Goal: Browse casually: Explore the website without a specific task or goal

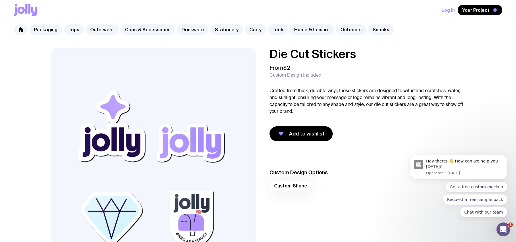
click at [24, 9] on icon at bounding box center [21, 10] width 7 height 7
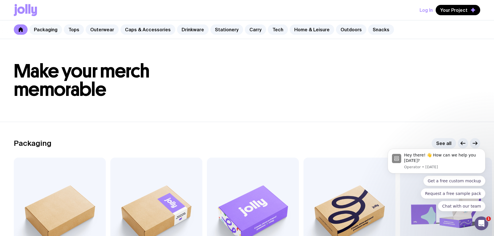
click at [46, 31] on link "Packaging" at bounding box center [45, 29] width 33 height 10
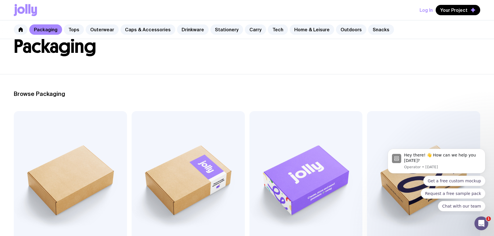
scroll to position [39, 0]
click at [68, 30] on link "Tops" at bounding box center [74, 29] width 20 height 10
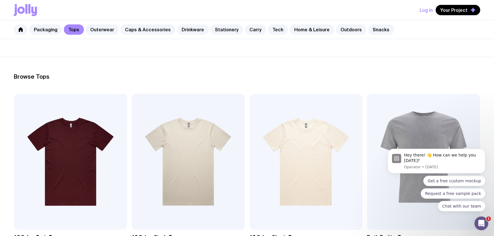
scroll to position [83, 0]
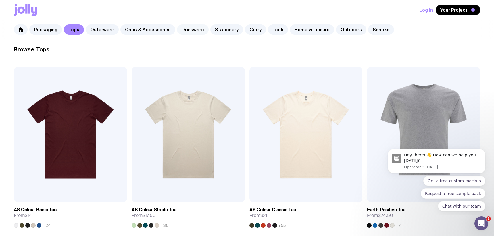
drag, startPoint x: 212, startPoint y: 31, endPoint x: 200, endPoint y: 31, distance: 12.1
click at [212, 31] on link "Stationery" at bounding box center [226, 29] width 33 height 10
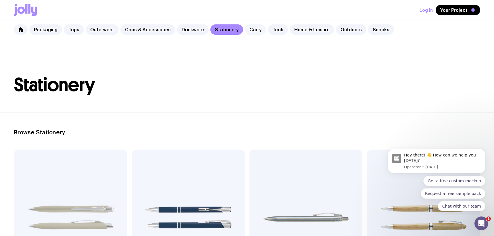
click at [245, 30] on link "Carry" at bounding box center [255, 29] width 21 height 10
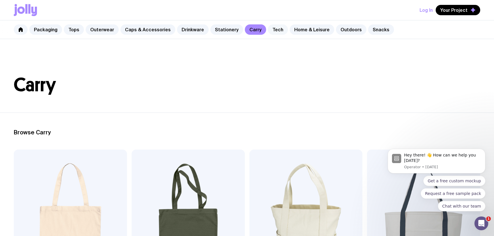
click at [268, 29] on link "Tech" at bounding box center [278, 29] width 20 height 10
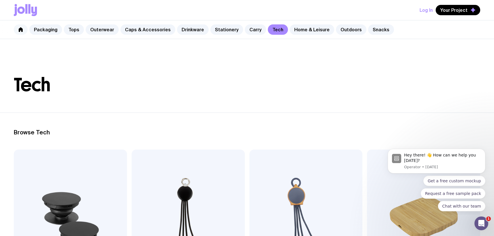
click at [18, 31] on icon at bounding box center [20, 29] width 5 height 5
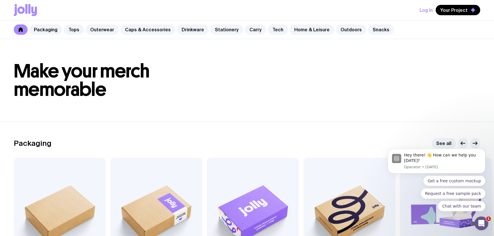
click at [90, 35] on div "Packaging Tops Outerwear Caps & Accessories Drinkware Stationery Carry Tech Hom…" at bounding box center [247, 29] width 494 height 19
click at [70, 32] on link "Tops" at bounding box center [74, 29] width 20 height 10
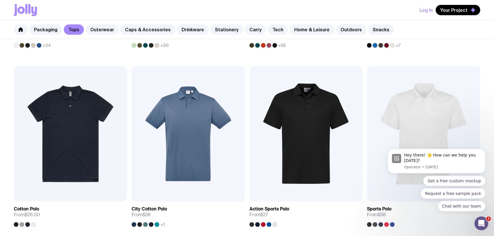
scroll to position [265, 0]
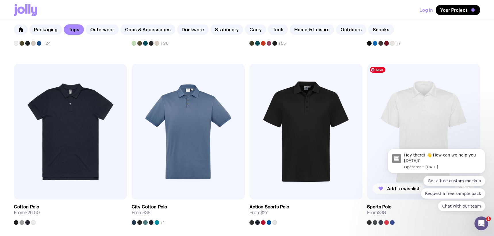
click at [436, 103] on img at bounding box center [423, 132] width 113 height 136
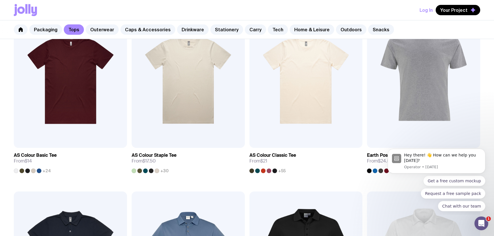
scroll to position [158, 0]
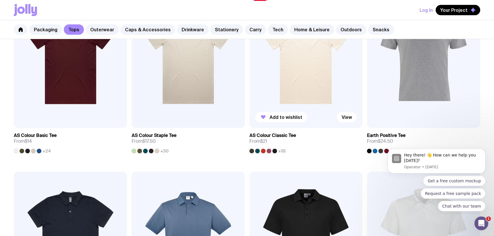
click at [301, 79] on img at bounding box center [306, 60] width 113 height 136
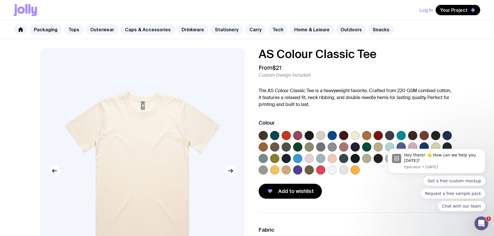
click at [332, 169] on label at bounding box center [332, 170] width 9 height 9
click at [0, 0] on input "radio" at bounding box center [0, 0] width 0 height 0
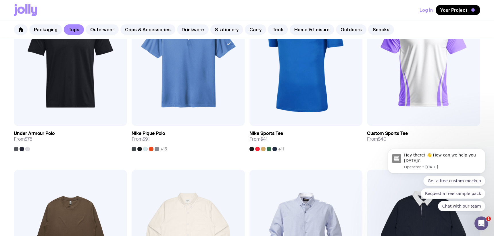
scroll to position [567, 0]
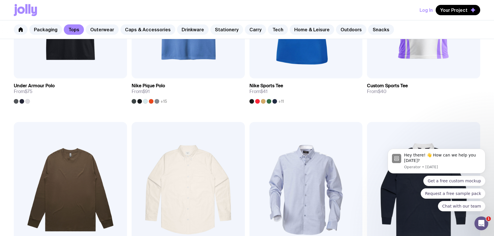
click at [226, 30] on link "Stationery" at bounding box center [226, 29] width 33 height 10
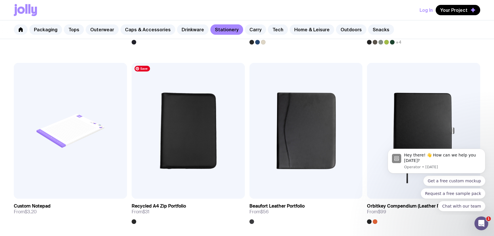
scroll to position [622, 0]
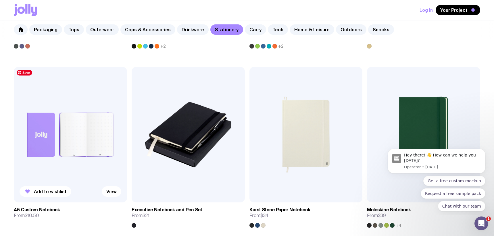
click at [68, 117] on img at bounding box center [70, 135] width 113 height 136
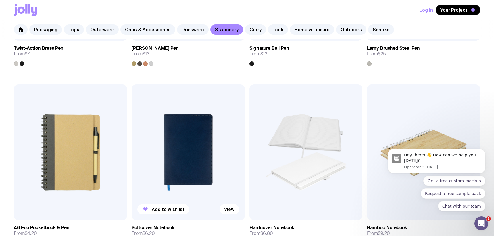
scroll to position [470, 0]
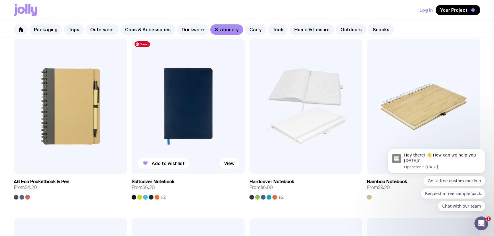
click at [202, 94] on img at bounding box center [188, 107] width 113 height 136
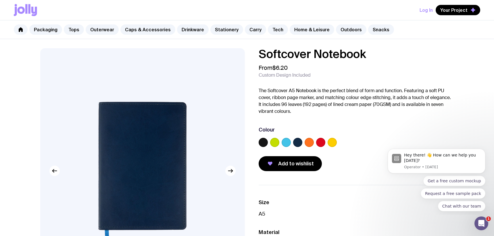
drag, startPoint x: 309, startPoint y: 143, endPoint x: 292, endPoint y: 142, distance: 16.1
click at [309, 143] on label at bounding box center [309, 142] width 9 height 9
click at [0, 0] on input "radio" at bounding box center [0, 0] width 0 height 0
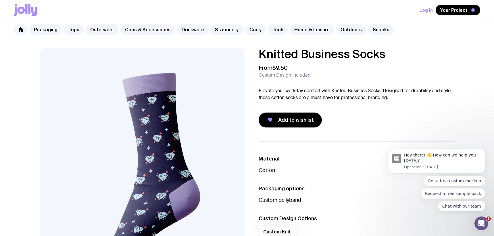
click at [245, 31] on link "Carry" at bounding box center [255, 29] width 21 height 10
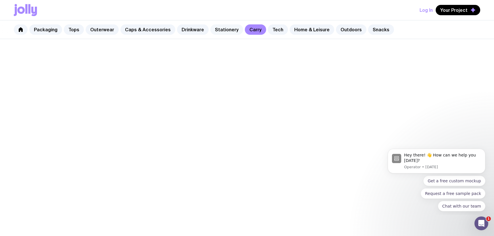
click at [227, 32] on link "Stationery" at bounding box center [226, 29] width 33 height 10
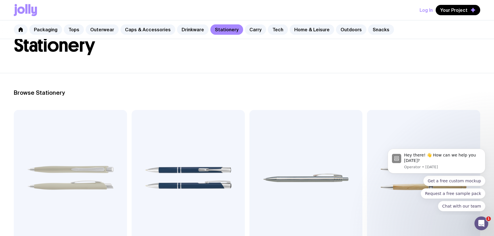
scroll to position [45, 0]
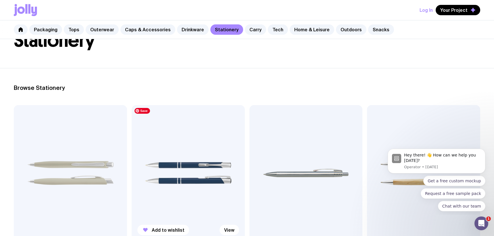
click at [226, 139] on img at bounding box center [188, 173] width 113 height 136
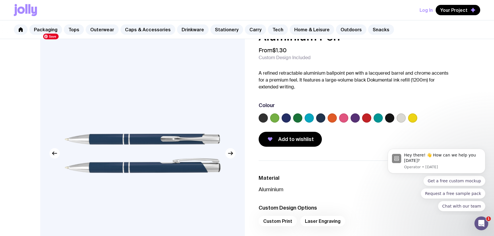
scroll to position [32, 0]
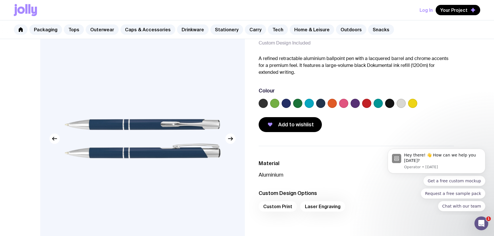
click at [335, 107] on label at bounding box center [332, 103] width 9 height 9
click at [0, 0] on input "radio" at bounding box center [0, 0] width 0 height 0
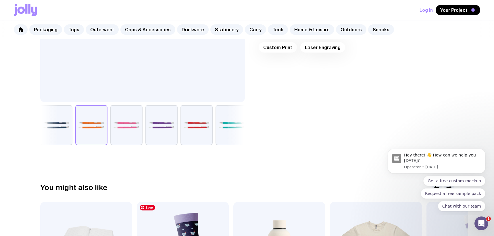
scroll to position [64, 0]
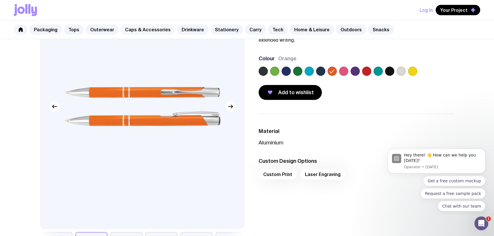
click at [150, 31] on link "Caps & Accessories" at bounding box center [147, 29] width 55 height 10
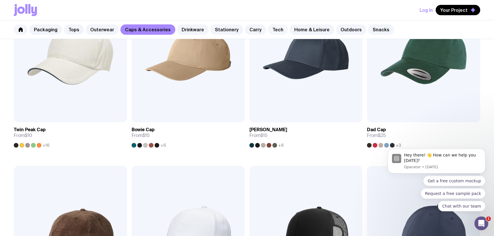
scroll to position [162, 0]
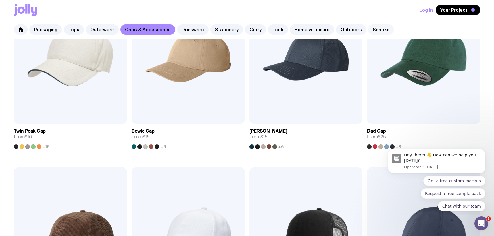
click at [376, 29] on link "Snacks" at bounding box center [381, 29] width 26 height 10
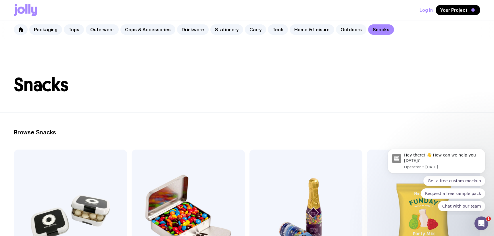
click at [342, 32] on link "Outdoors" at bounding box center [351, 29] width 30 height 10
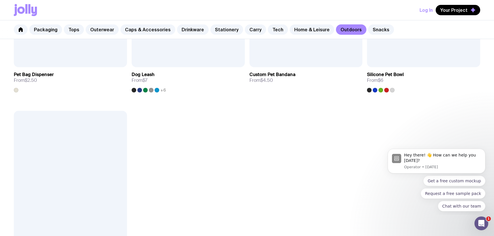
scroll to position [996, 0]
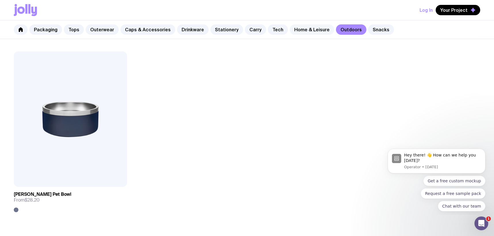
click at [298, 30] on link "Home & Leisure" at bounding box center [312, 29] width 45 height 10
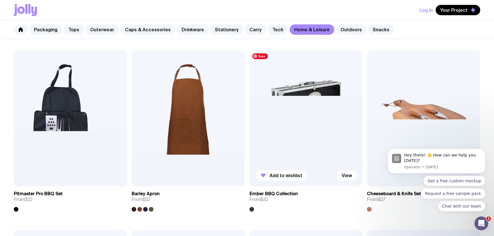
scroll to position [518, 0]
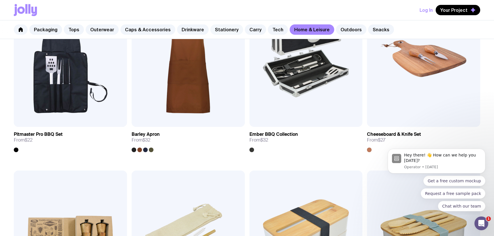
click at [234, 31] on link "Stationery" at bounding box center [226, 29] width 33 height 10
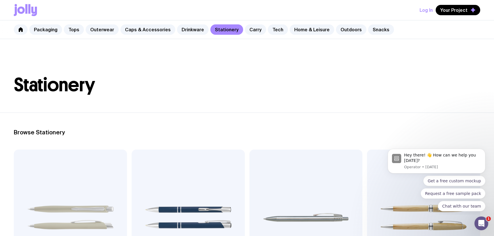
scroll to position [6, 0]
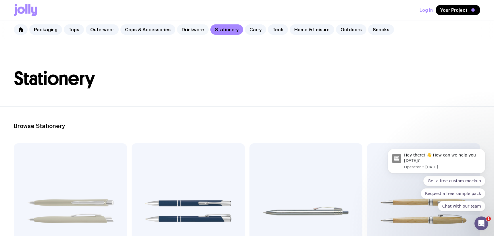
click at [181, 29] on link "Drinkware" at bounding box center [193, 29] width 32 height 10
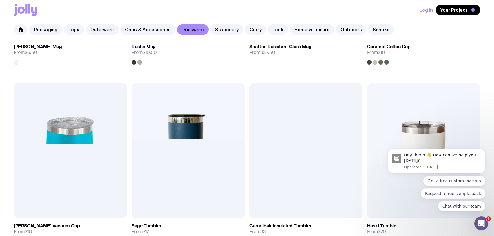
scroll to position [315, 0]
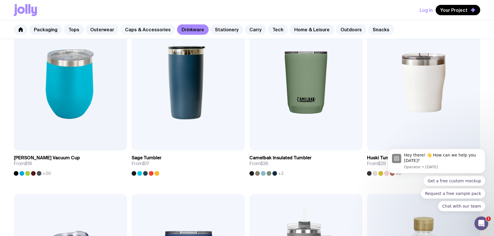
click at [138, 26] on link "Caps & Accessories" at bounding box center [147, 29] width 55 height 10
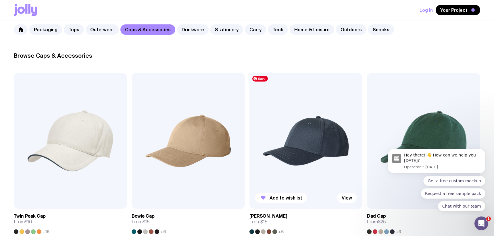
scroll to position [152, 0]
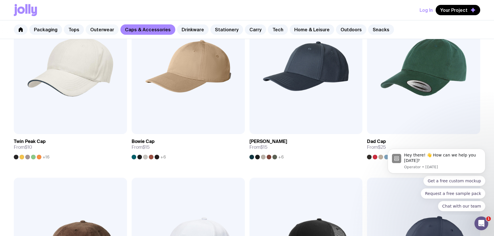
click at [103, 32] on link "Outerwear" at bounding box center [102, 29] width 33 height 10
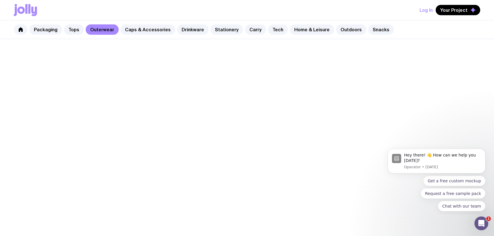
scroll to position [0, 0]
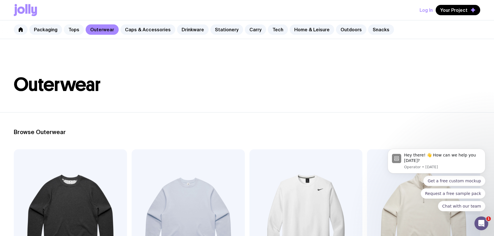
click at [66, 31] on link "Tops" at bounding box center [74, 29] width 20 height 10
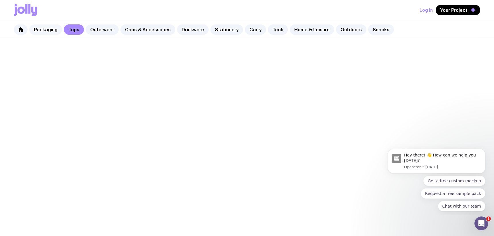
click at [41, 29] on link "Packaging" at bounding box center [45, 29] width 33 height 10
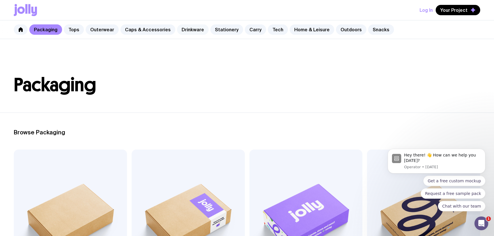
drag, startPoint x: 161, startPoint y: 32, endPoint x: 174, endPoint y: 32, distance: 13.5
click at [161, 32] on link "Caps & Accessories" at bounding box center [147, 29] width 55 height 10
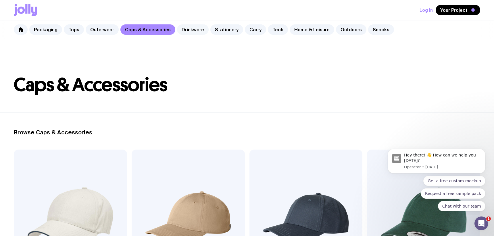
click at [188, 32] on link "Drinkware" at bounding box center [193, 29] width 32 height 10
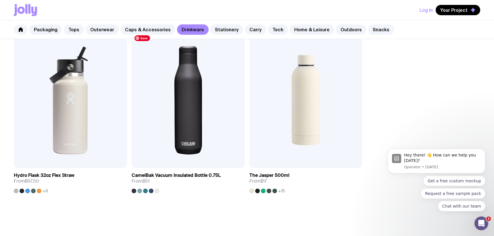
scroll to position [1070, 0]
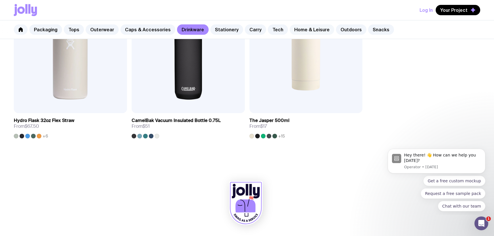
click at [300, 28] on link "Home & Leisure" at bounding box center [312, 29] width 45 height 10
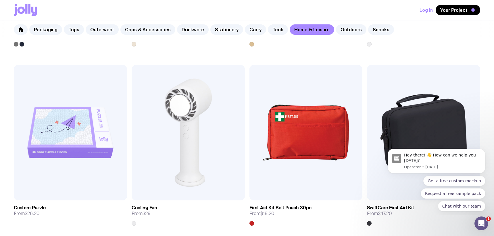
scroll to position [1345, 0]
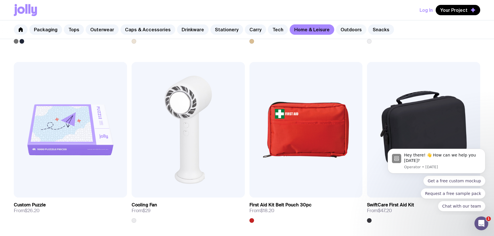
click at [348, 31] on link "Outdoors" at bounding box center [351, 29] width 30 height 10
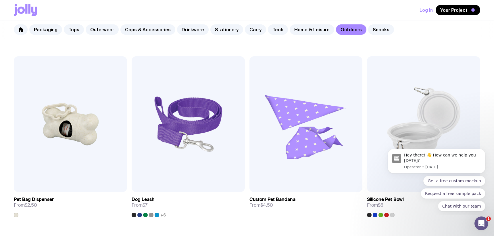
scroll to position [833, 0]
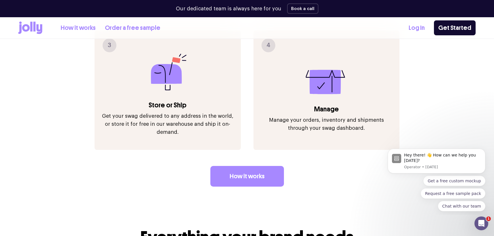
scroll to position [820, 0]
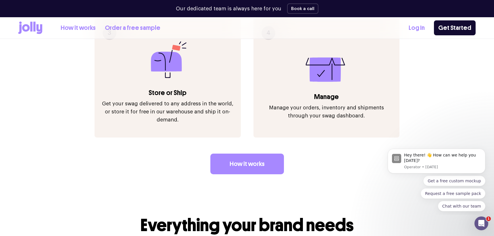
click at [134, 28] on link "Order a free sample" at bounding box center [133, 27] width 56 height 9
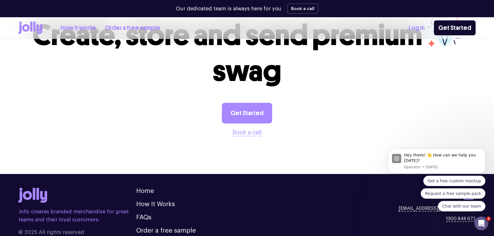
scroll to position [572, 0]
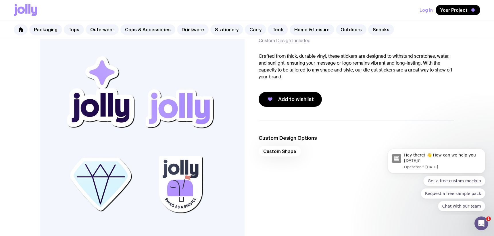
click at [281, 151] on div "Custom Shape" at bounding box center [357, 153] width 196 height 14
click at [226, 32] on link "Stationery" at bounding box center [226, 29] width 33 height 10
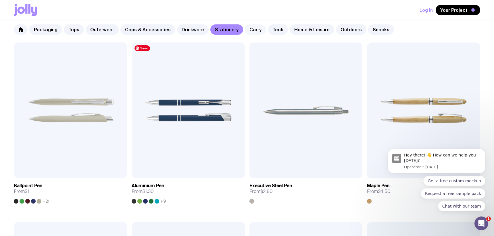
scroll to position [86, 0]
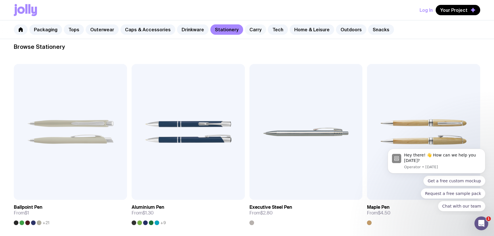
click at [247, 31] on link "Carry" at bounding box center [255, 29] width 21 height 10
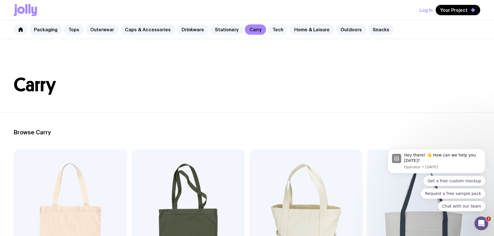
click at [272, 28] on link "Tech" at bounding box center [278, 29] width 20 height 10
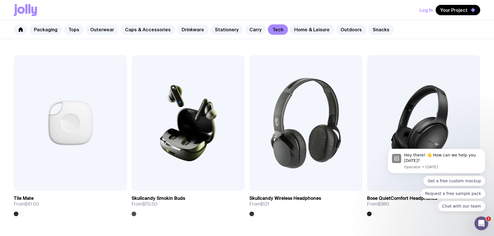
scroll to position [1208, 0]
